Goal: Obtain resource: Download file/media

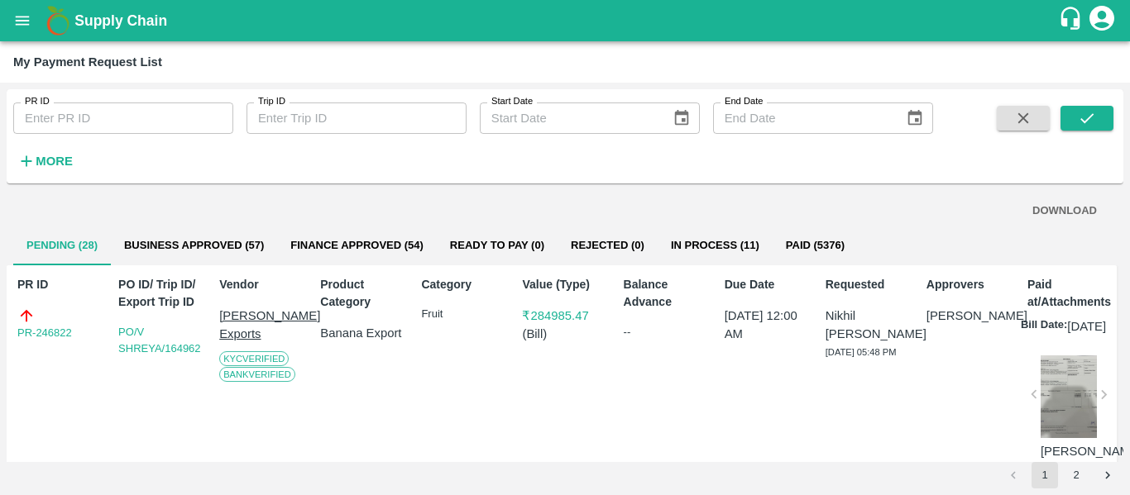
click at [379, 238] on button "Finance Approved (54)" at bounding box center [357, 246] width 160 height 40
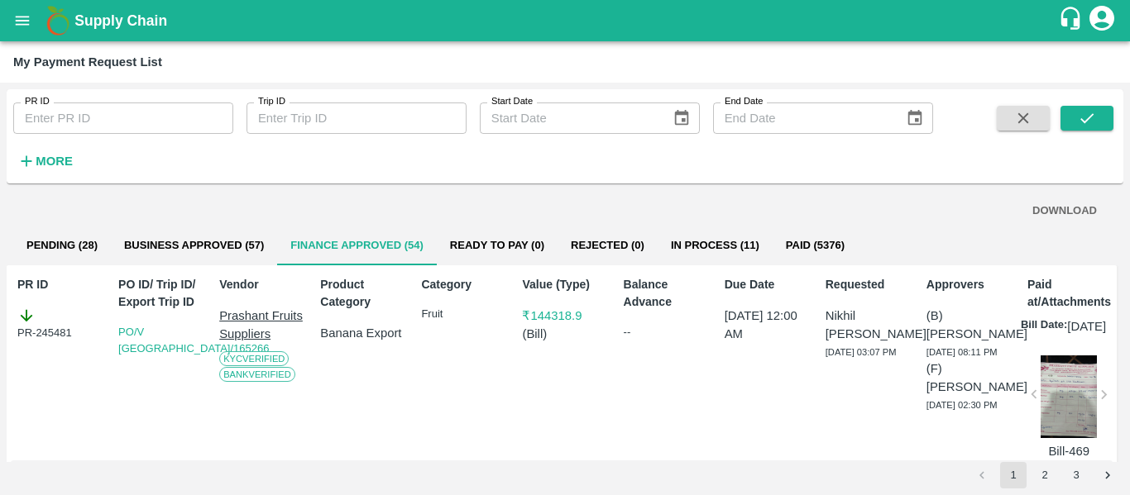
click at [3, 12] on div "Supply Chain" at bounding box center [565, 20] width 1130 height 41
click at [18, 20] on icon "open drawer" at bounding box center [22, 21] width 18 height 18
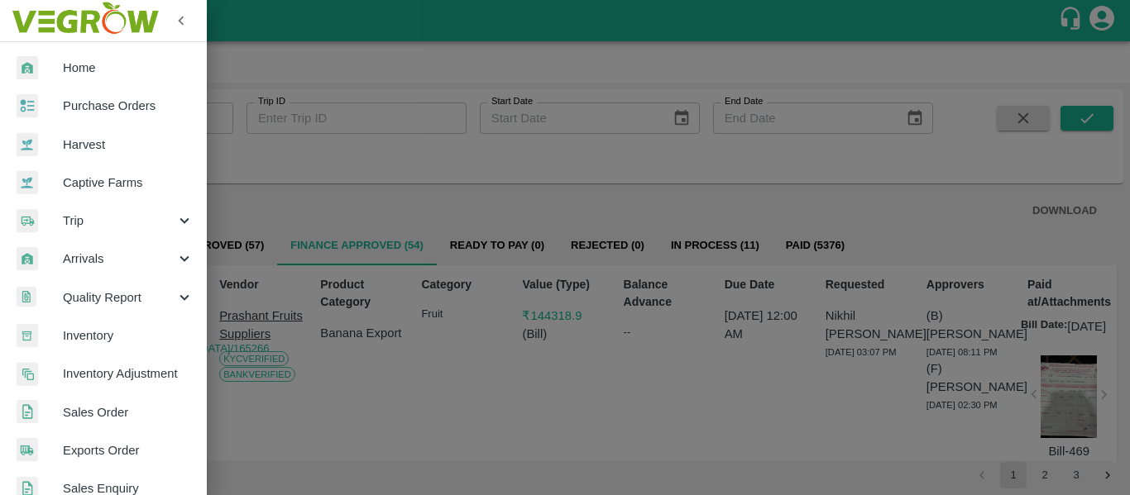
click at [90, 100] on span "Purchase Orders" at bounding box center [128, 106] width 131 height 18
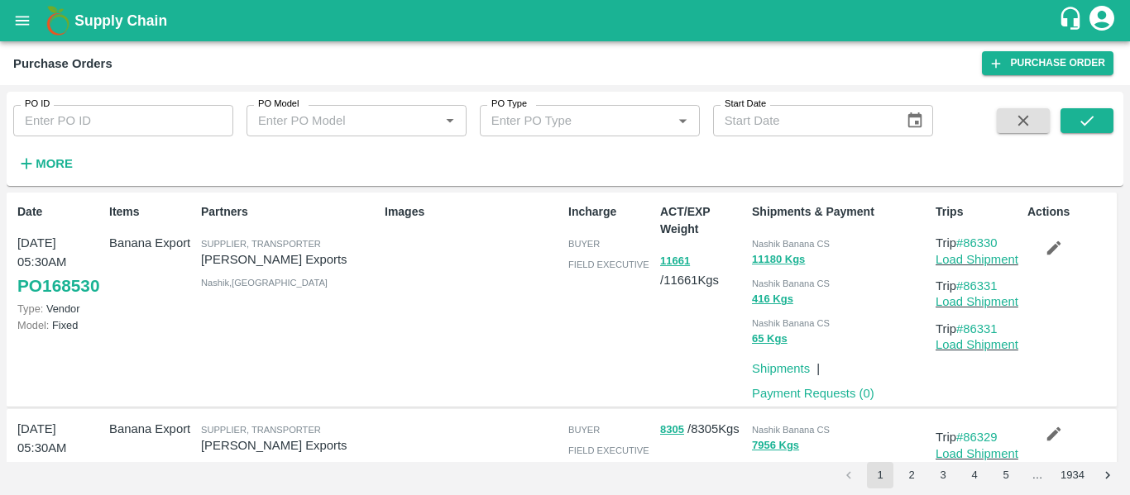
click at [31, 17] on icon "open drawer" at bounding box center [22, 21] width 18 height 18
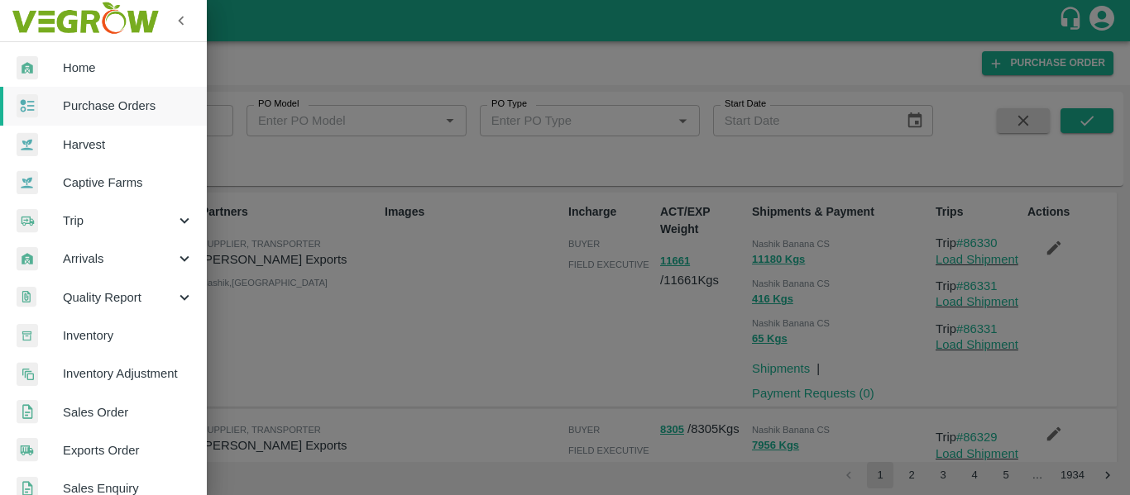
scroll to position [447, 0]
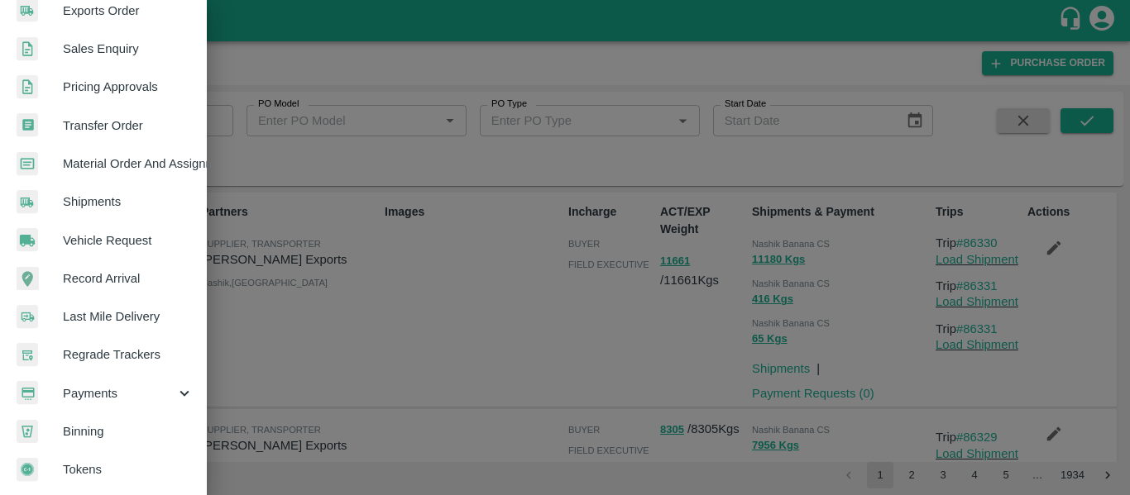
click at [102, 394] on span "Payments" at bounding box center [119, 394] width 112 height 18
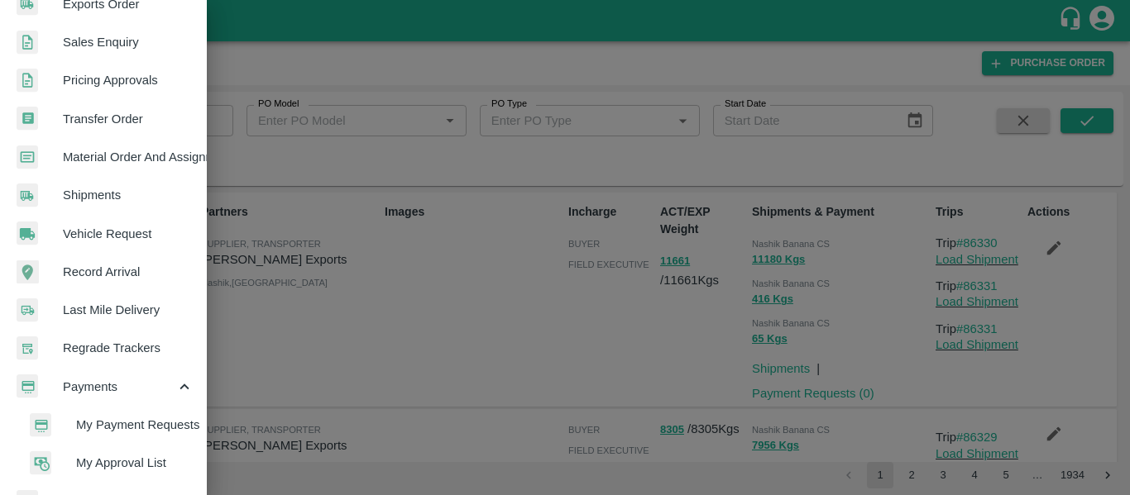
click at [118, 431] on span "My Payment Requests" at bounding box center [134, 425] width 117 height 18
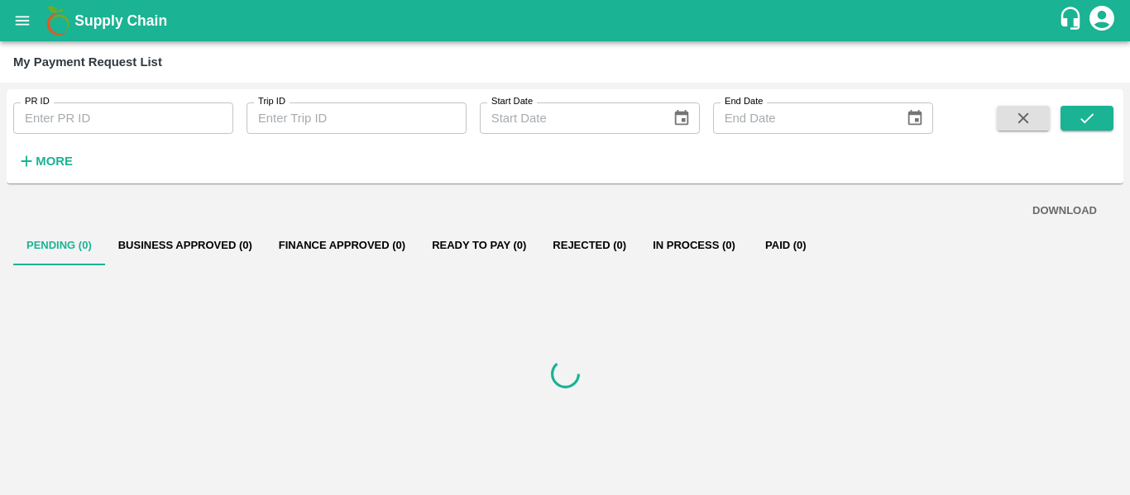
click at [172, 247] on button "Business Approved (0)" at bounding box center [185, 246] width 160 height 40
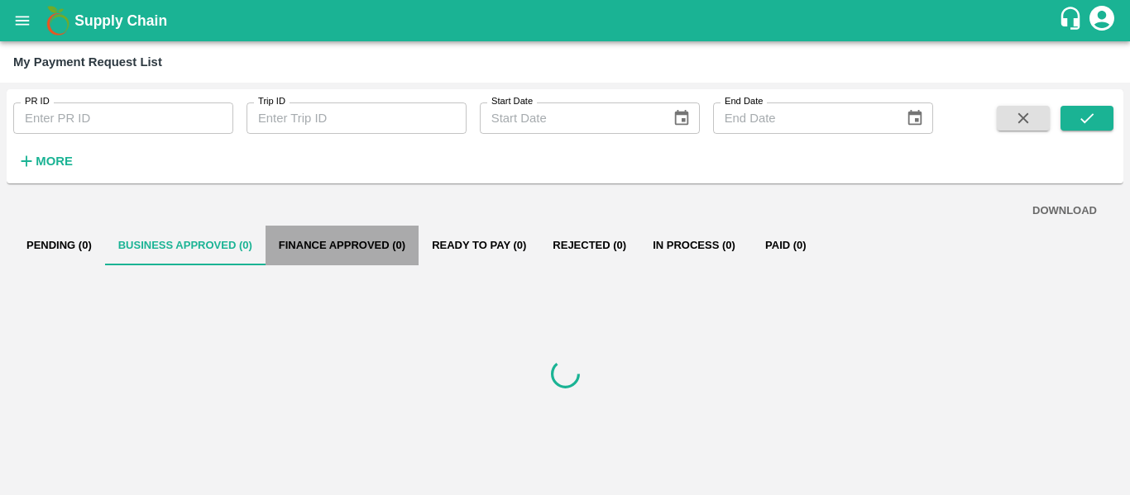
click at [398, 246] on button "Finance Approved (0)" at bounding box center [342, 246] width 153 height 40
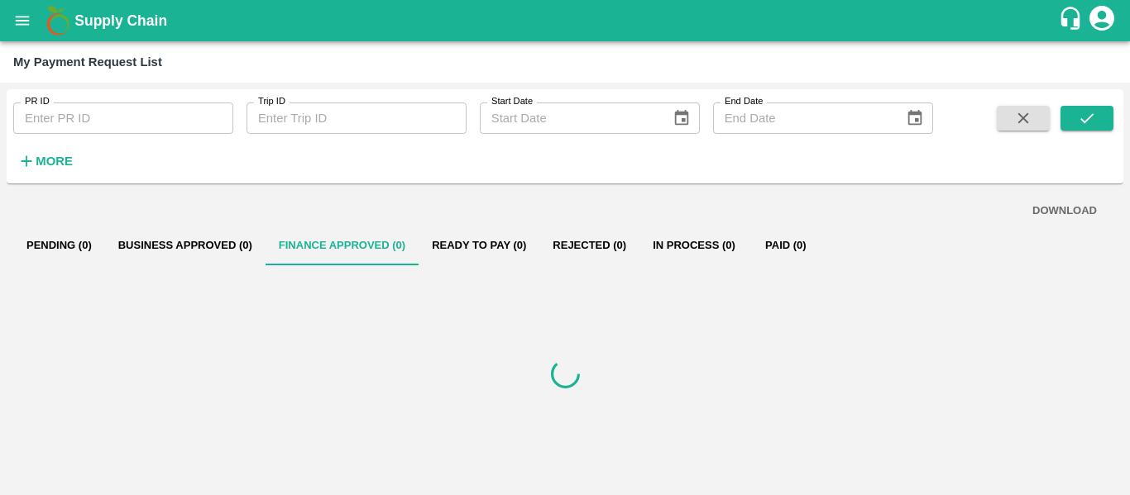
click at [161, 250] on button "Business Approved (0)" at bounding box center [185, 246] width 160 height 40
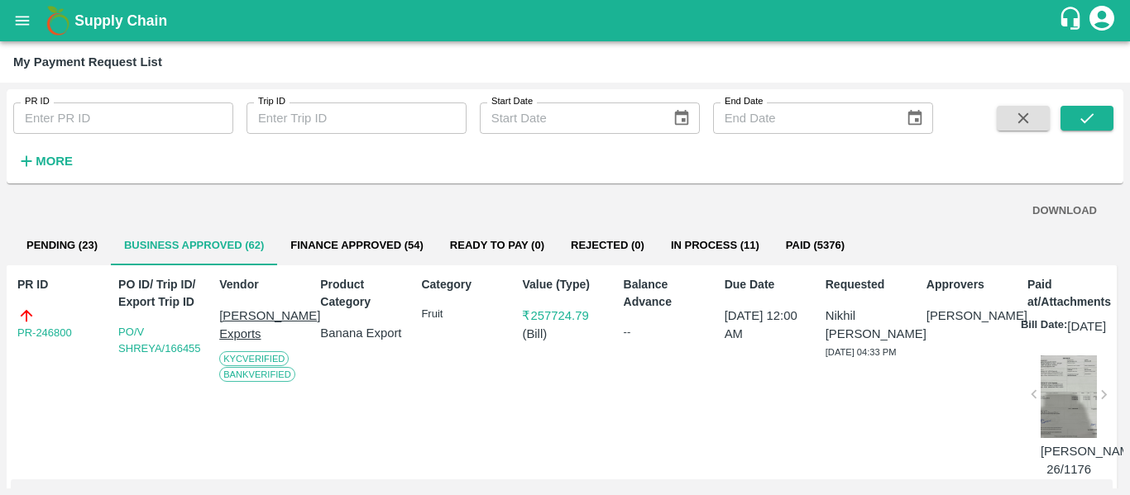
click at [79, 242] on button "Pending (23)" at bounding box center [62, 246] width 98 height 40
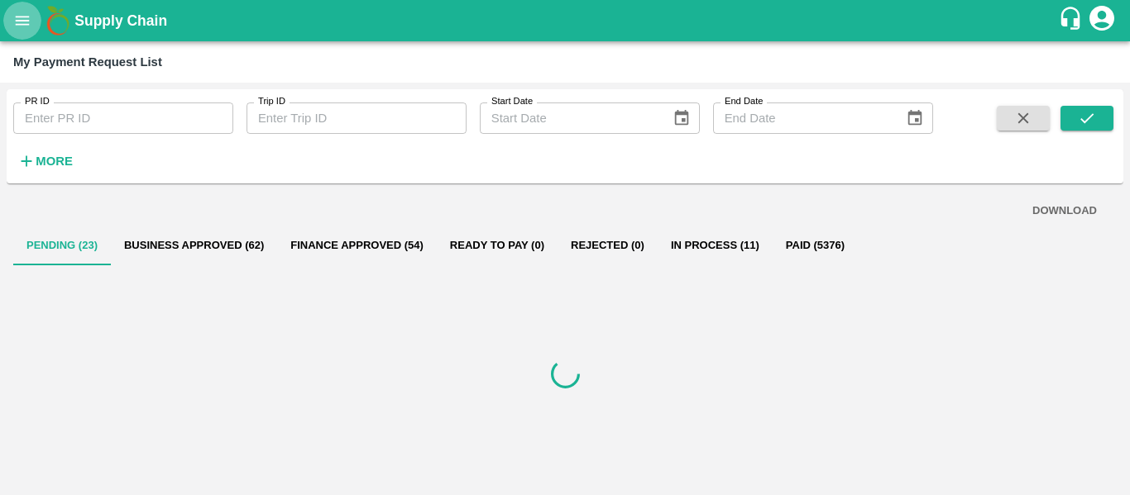
click at [20, 22] on icon "open drawer" at bounding box center [22, 21] width 18 height 18
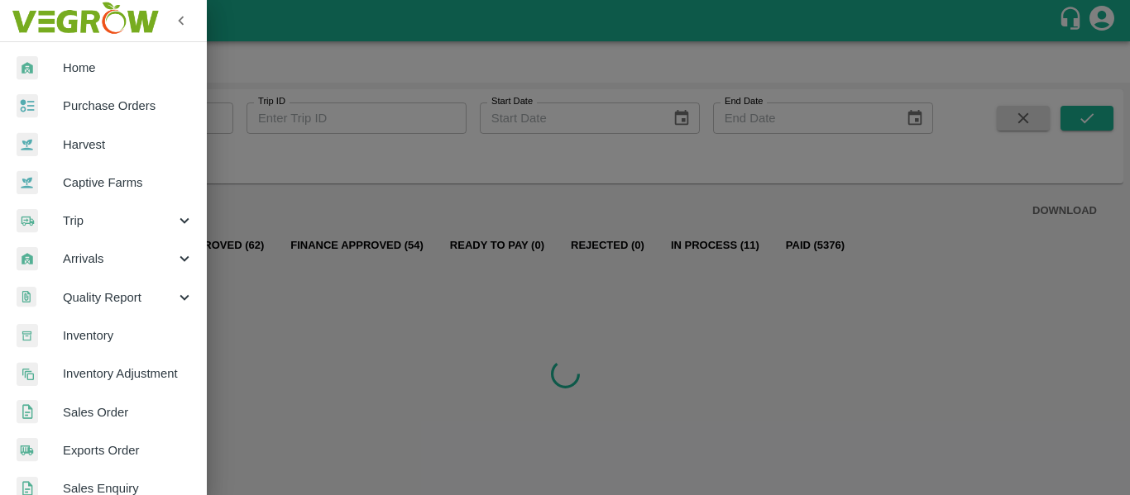
click at [101, 102] on span "Purchase Orders" at bounding box center [128, 106] width 131 height 18
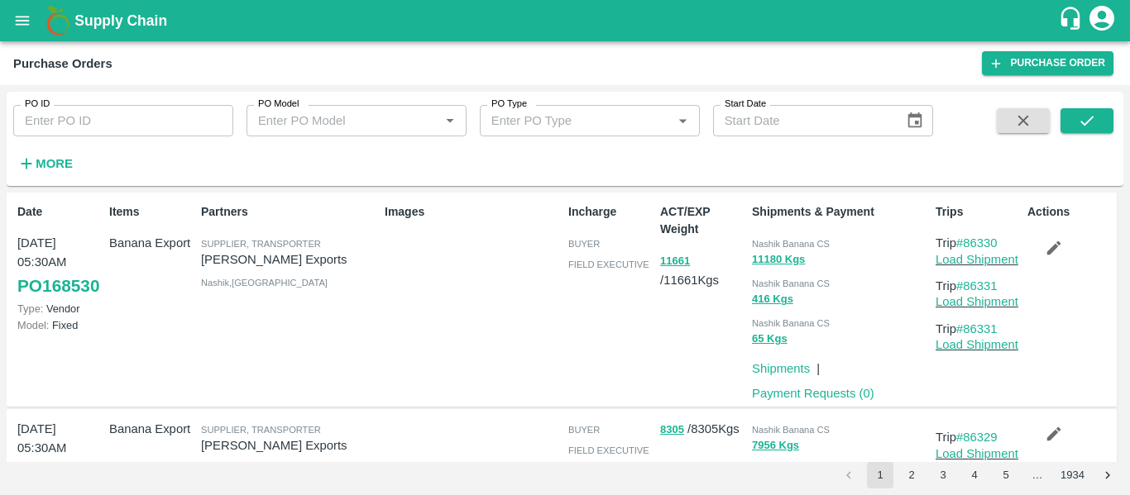
click at [444, 351] on div "Images" at bounding box center [470, 300] width 184 height 206
click at [15, 22] on icon "open drawer" at bounding box center [22, 21] width 18 height 18
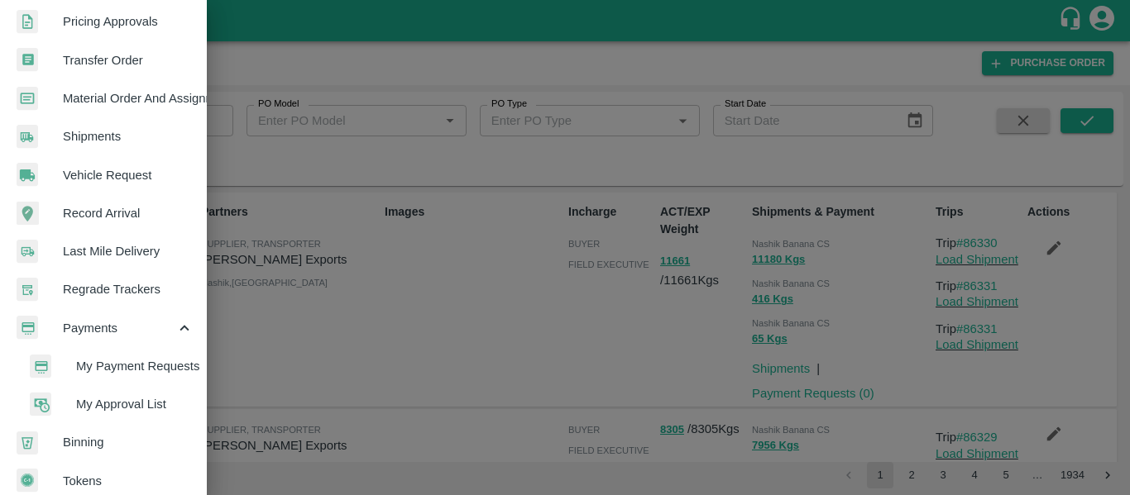
scroll to position [524, 0]
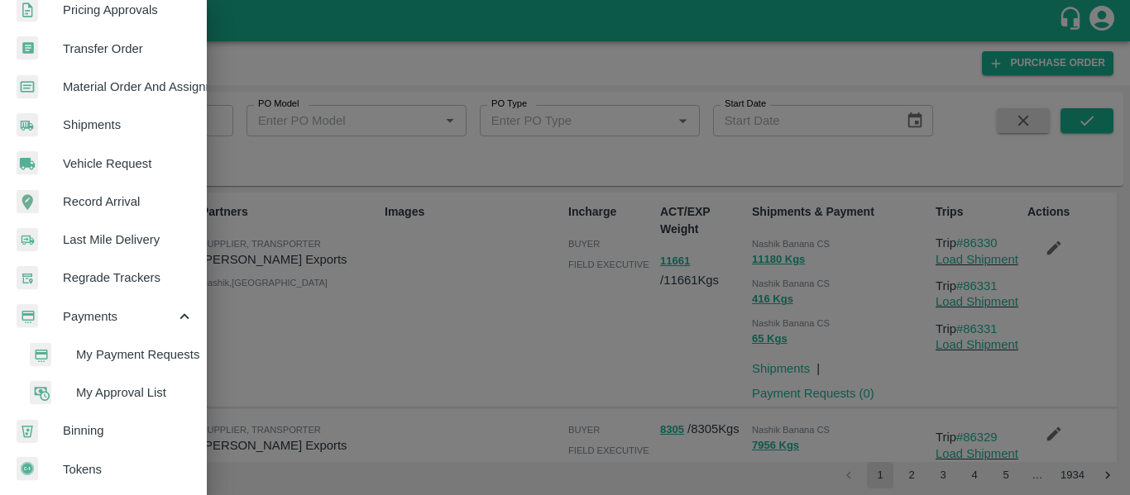
click at [108, 351] on span "My Payment Requests" at bounding box center [134, 355] width 117 height 18
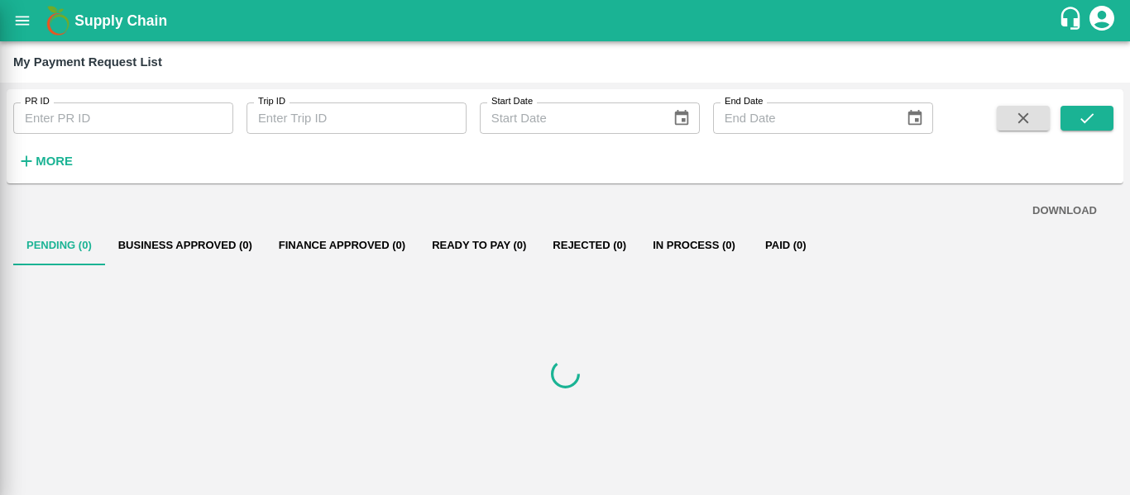
scroll to position [517, 0]
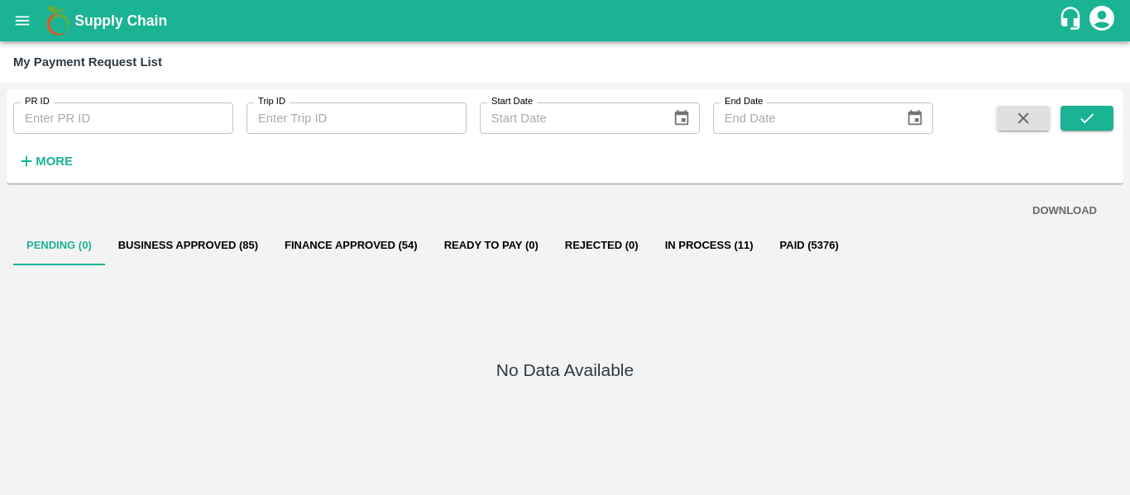
click at [199, 233] on button "Business Approved (85)" at bounding box center [188, 246] width 166 height 40
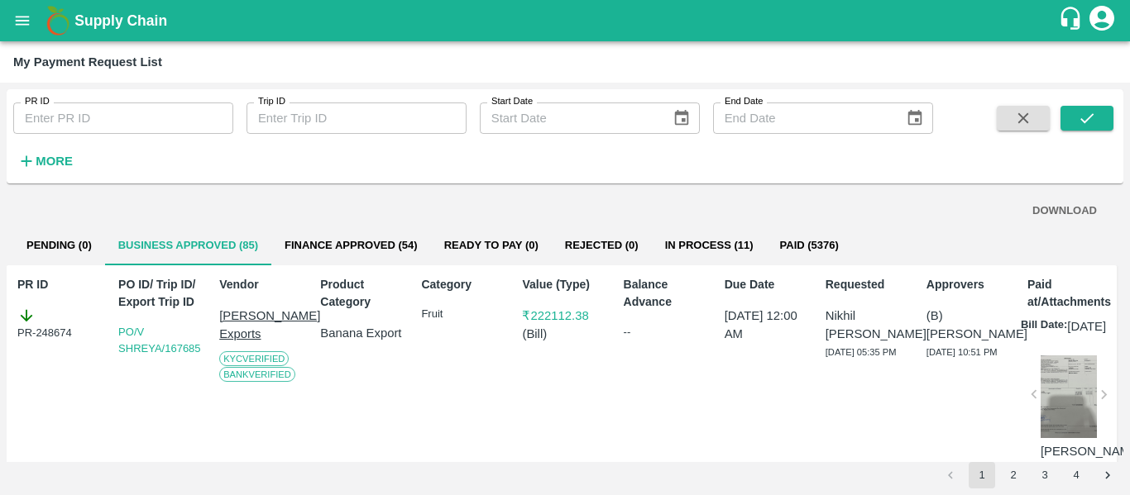
click at [1039, 216] on button "DOWNLOAD" at bounding box center [1065, 211] width 78 height 29
click at [1016, 475] on button "2" at bounding box center [1013, 475] width 26 height 26
click at [1079, 115] on icon "submit" at bounding box center [1087, 118] width 18 height 18
click at [1056, 201] on button "DOWNLOAD" at bounding box center [1065, 211] width 78 height 29
click at [1050, 481] on button "3" at bounding box center [1044, 475] width 26 height 26
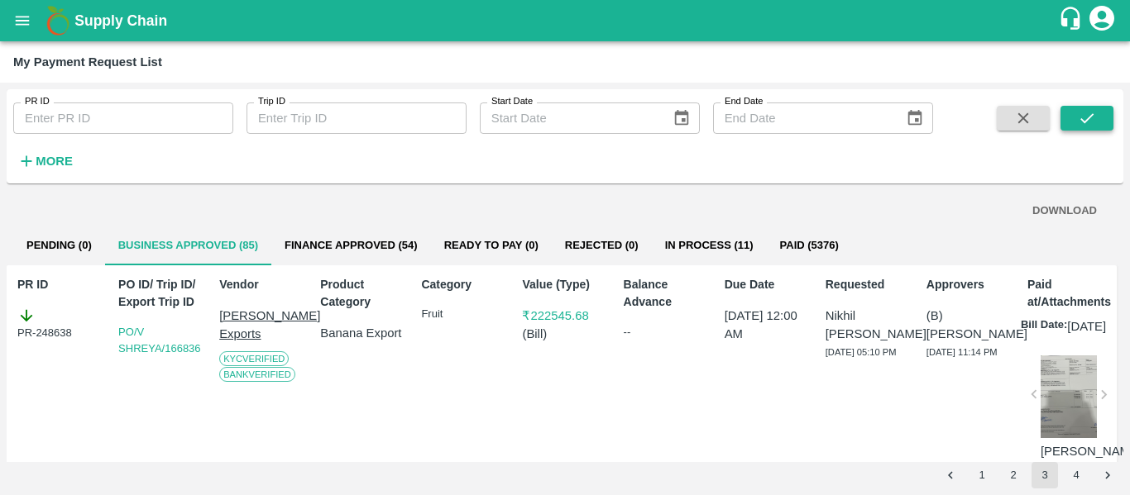
click at [1075, 122] on button "submit" at bounding box center [1086, 118] width 53 height 25
click at [1071, 212] on button "DOWNLOAD" at bounding box center [1065, 211] width 78 height 29
click at [1081, 478] on button "4" at bounding box center [1076, 475] width 26 height 26
click at [1086, 107] on button "submit" at bounding box center [1086, 118] width 53 height 25
click at [1043, 206] on button "DOWNLOAD" at bounding box center [1065, 211] width 78 height 29
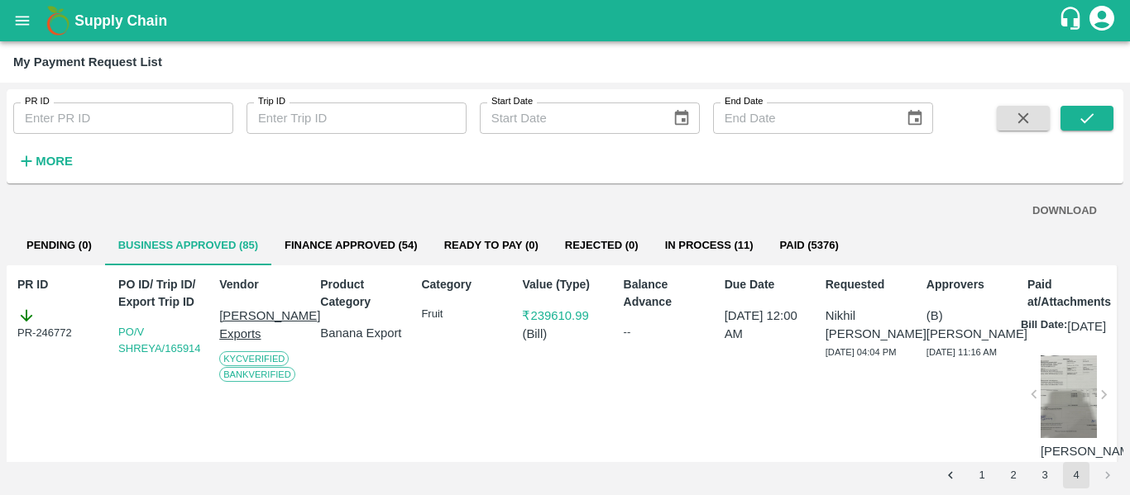
click at [361, 249] on button "Finance Approved (54)" at bounding box center [351, 246] width 160 height 40
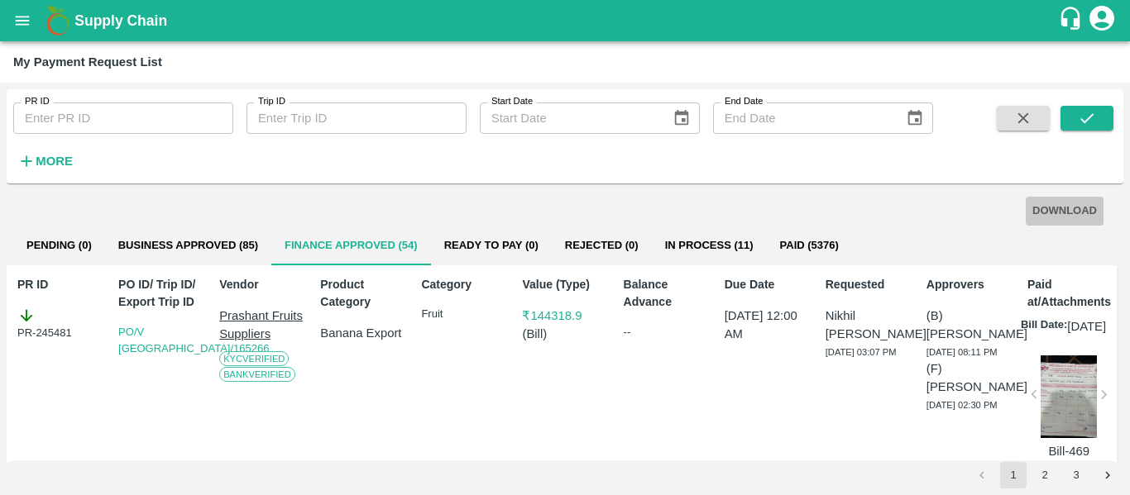
click at [1061, 214] on button "DOWNLOAD" at bounding box center [1065, 211] width 78 height 29
click at [1046, 471] on button "2" at bounding box center [1044, 475] width 26 height 26
click at [1078, 113] on icon "submit" at bounding box center [1087, 118] width 18 height 18
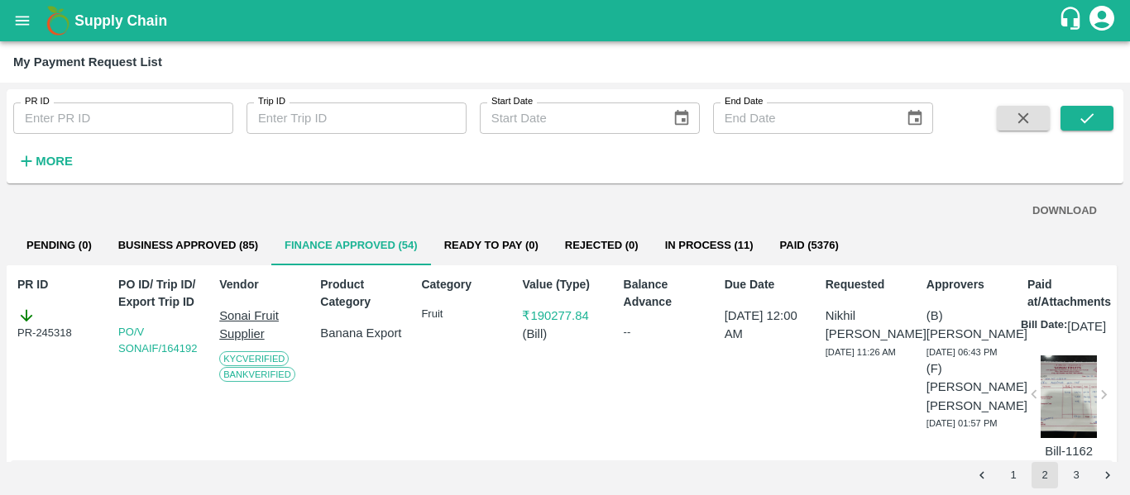
click at [1065, 217] on button "DOWNLOAD" at bounding box center [1065, 211] width 78 height 29
click at [1074, 475] on button "3" at bounding box center [1076, 475] width 26 height 26
click at [1097, 121] on button "submit" at bounding box center [1086, 118] width 53 height 25
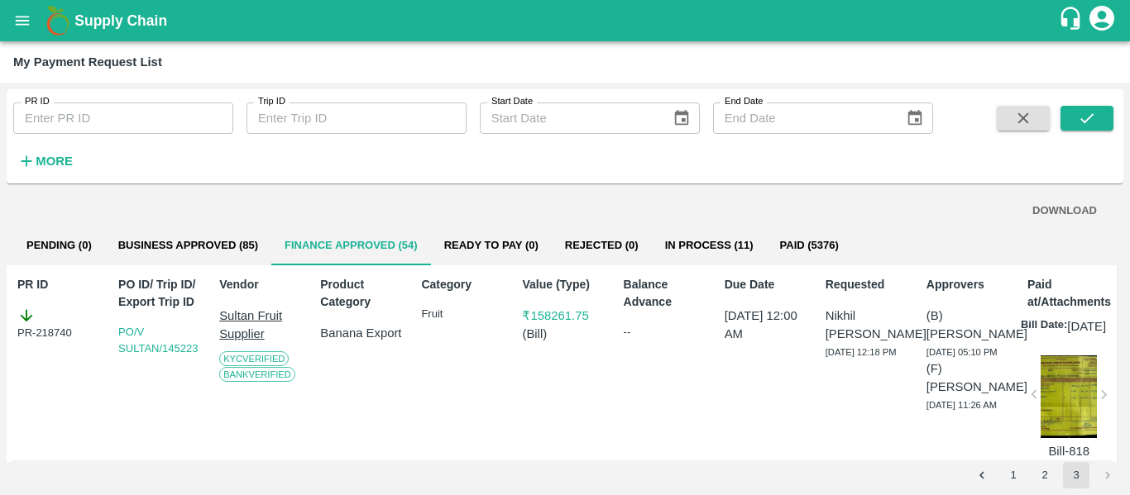
click at [1055, 204] on button "DOWNLOAD" at bounding box center [1065, 211] width 78 height 29
click at [13, 26] on icon "open drawer" at bounding box center [22, 21] width 18 height 18
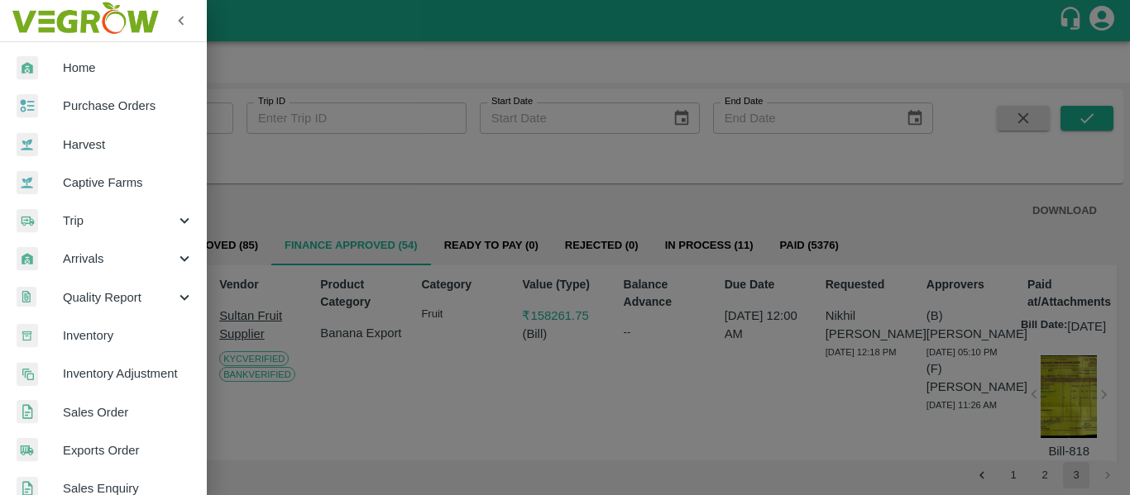
click at [98, 101] on span "Purchase Orders" at bounding box center [128, 106] width 131 height 18
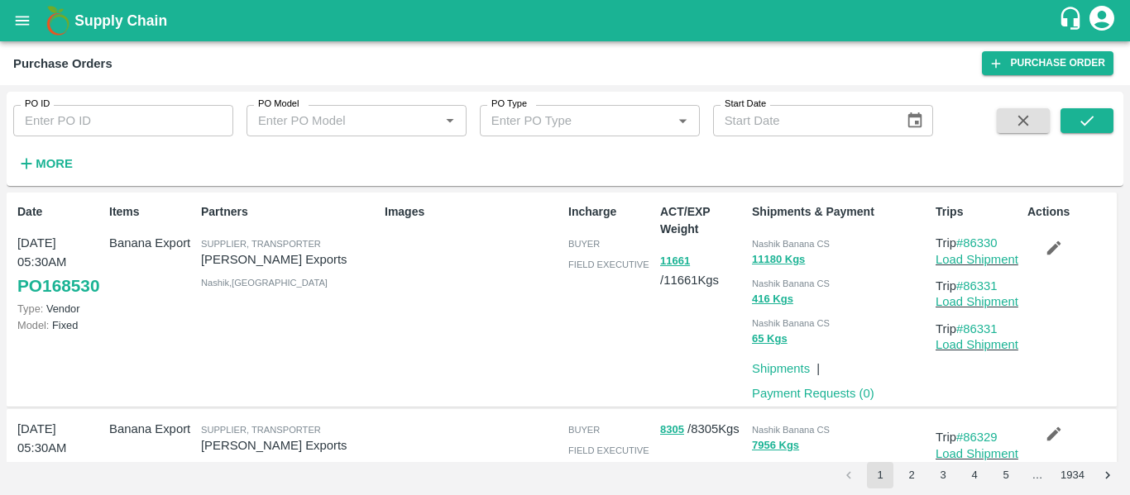
click at [26, 8] on button "open drawer" at bounding box center [22, 21] width 38 height 38
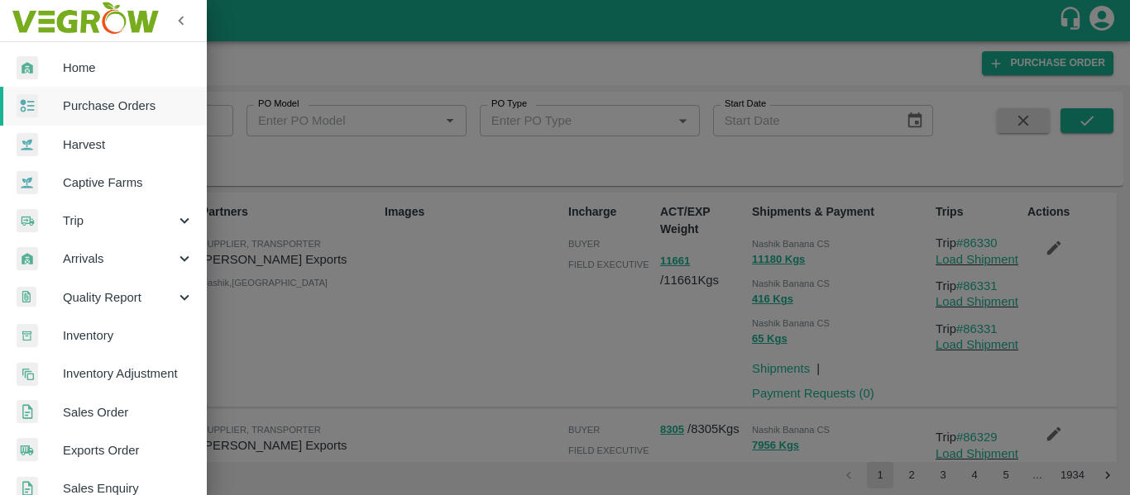
scroll to position [524, 0]
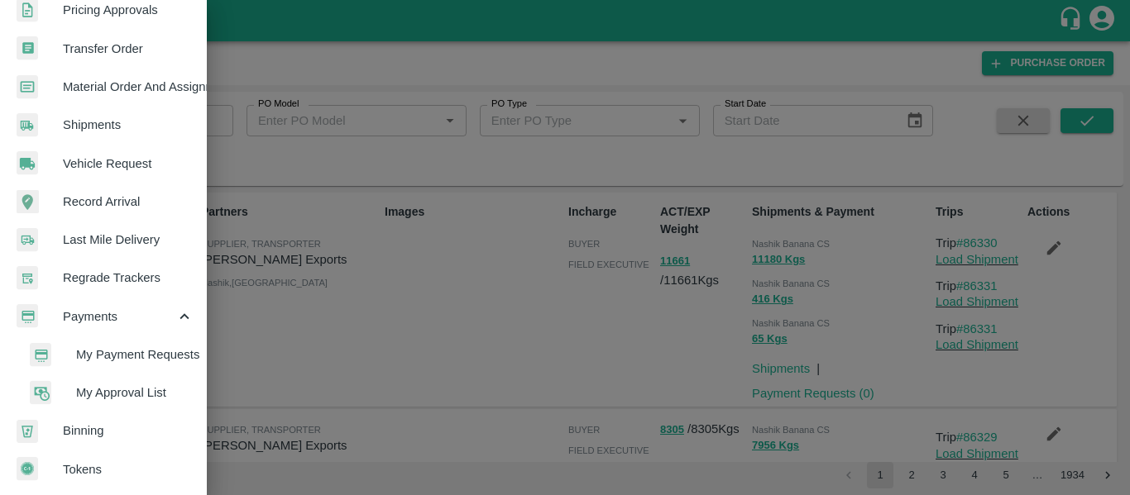
click at [93, 346] on span "My Payment Requests" at bounding box center [134, 355] width 117 height 18
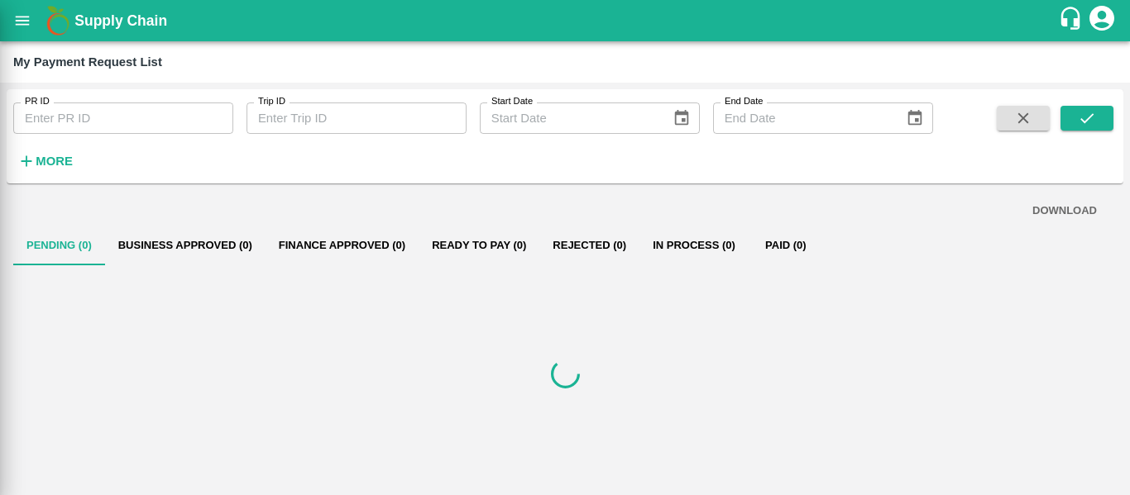
scroll to position [517, 0]
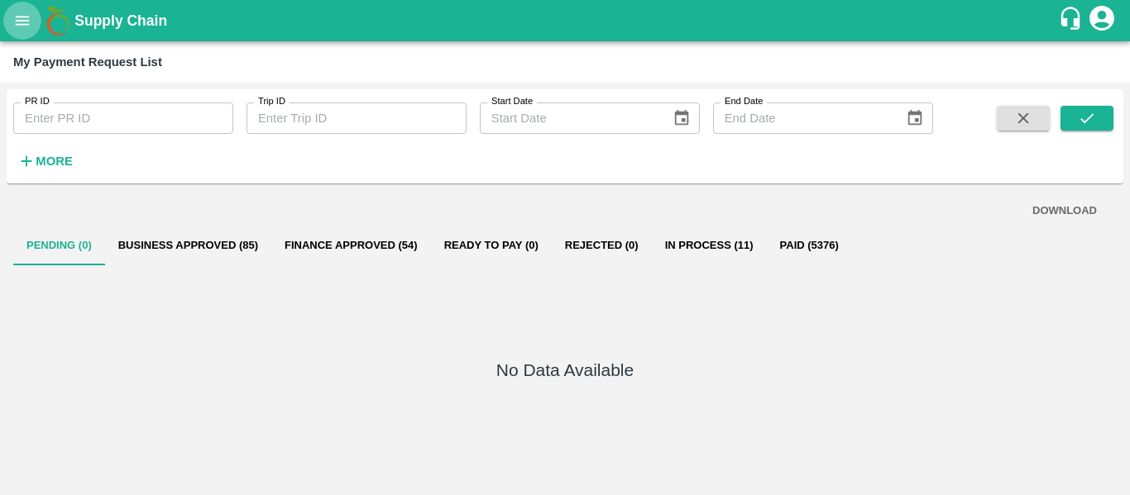
click at [23, 18] on icon "open drawer" at bounding box center [22, 21] width 18 height 18
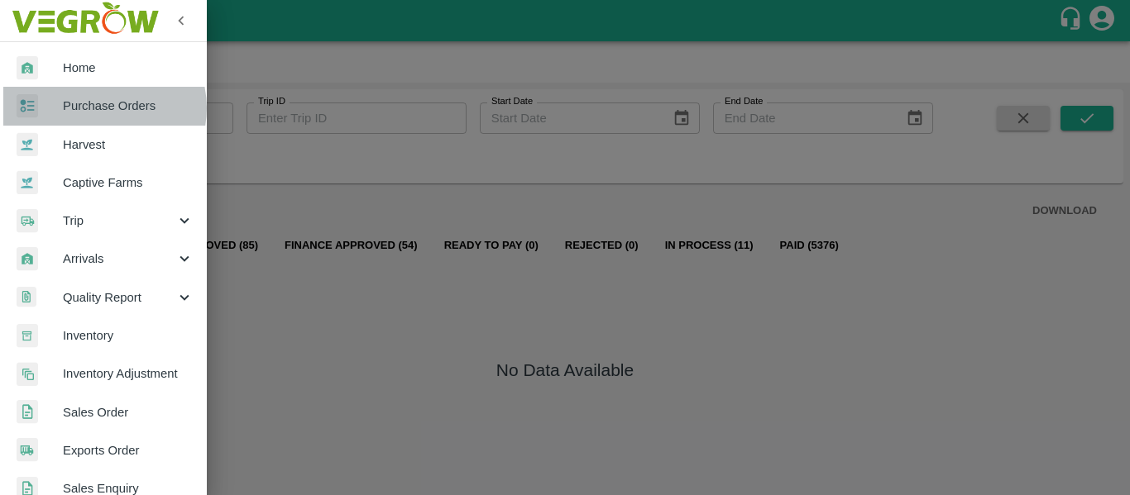
click at [101, 108] on span "Purchase Orders" at bounding box center [128, 106] width 131 height 18
